Goal: Register for event/course

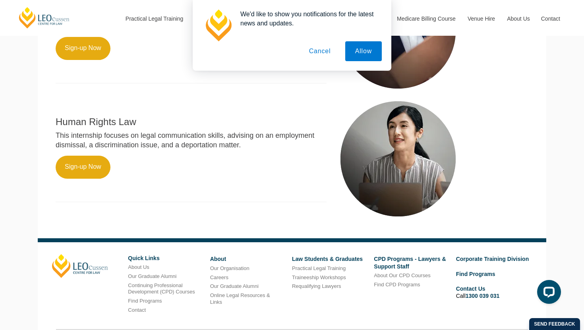
click at [323, 49] on button "Cancel" at bounding box center [320, 51] width 42 height 20
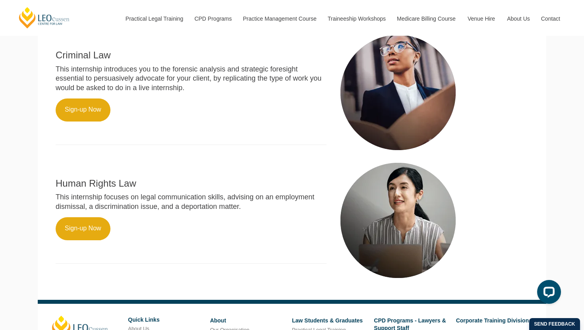
scroll to position [434, 0]
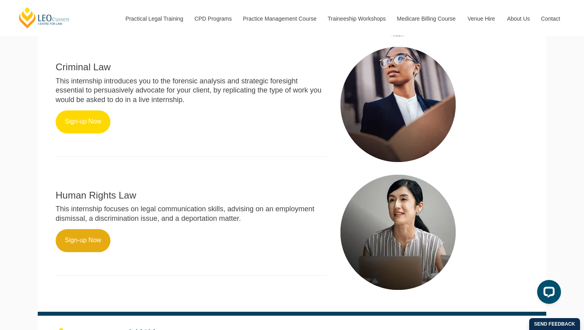
click at [74, 112] on link "Sign-up Now" at bounding box center [83, 121] width 55 height 23
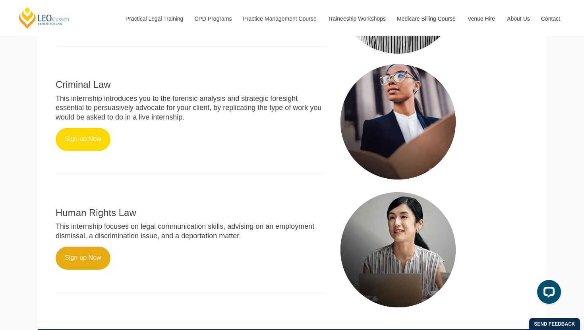
scroll to position [396, 0]
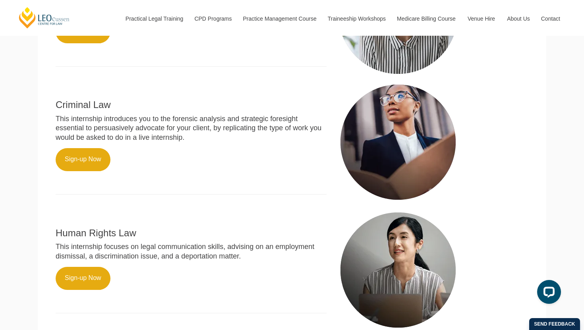
click at [193, 100] on h2 "Criminal Law" at bounding box center [191, 105] width 271 height 10
click at [100, 105] on div "Criminal Law This internship introduces you to the forensic analysis and strate…" at bounding box center [191, 143] width 283 height 120
click at [103, 150] on link "Sign-up Now" at bounding box center [83, 159] width 55 height 23
